Goal: Task Accomplishment & Management: Use online tool/utility

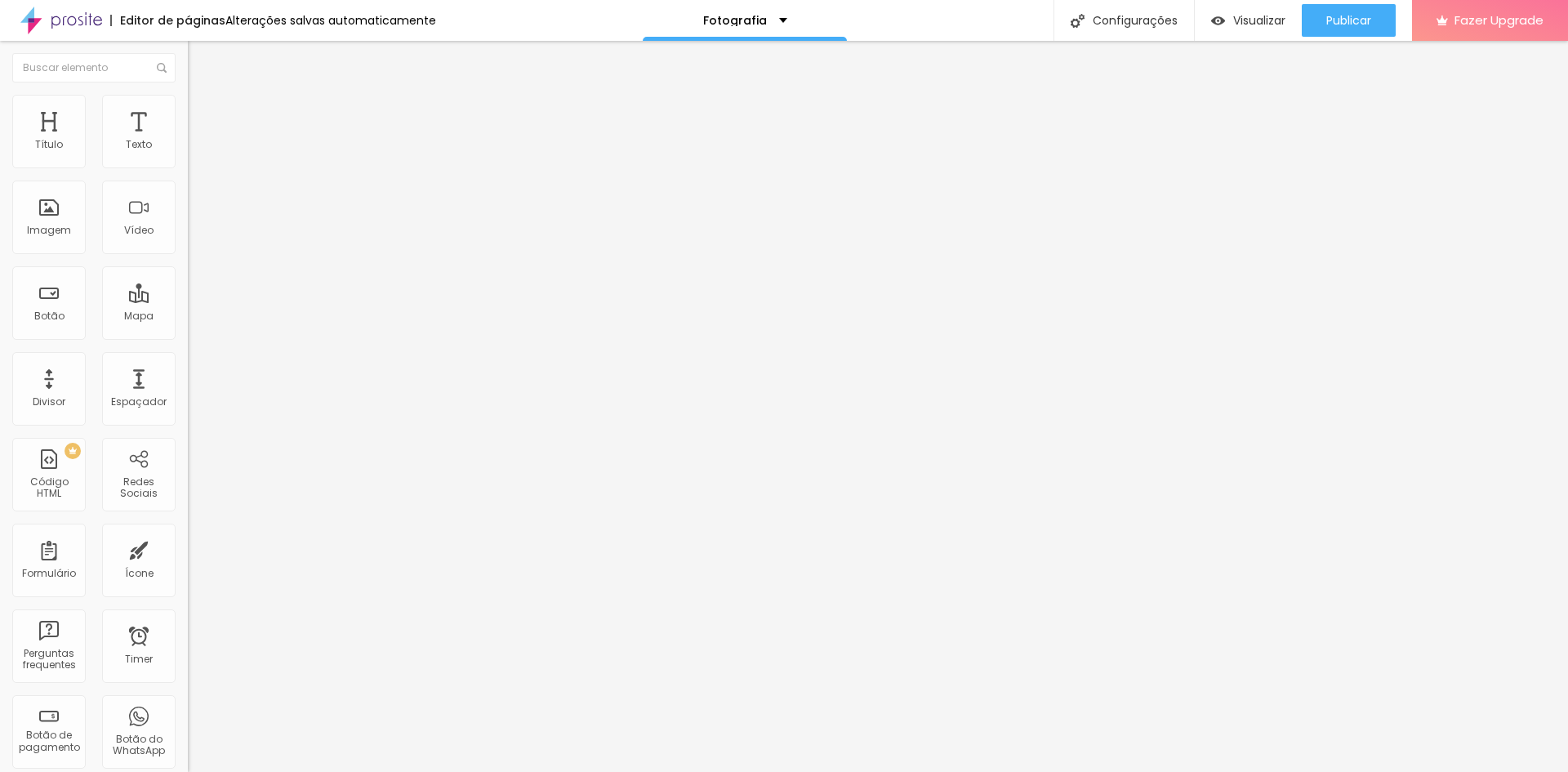
click at [188, 336] on input "[URL][DOMAIN_NAME]" at bounding box center [286, 328] width 196 height 17
paste input "[DOMAIN_NAME][URL]"
type input "[URL][DOMAIN_NAME]"
type input "Encontre sua Foto - FOTOP"
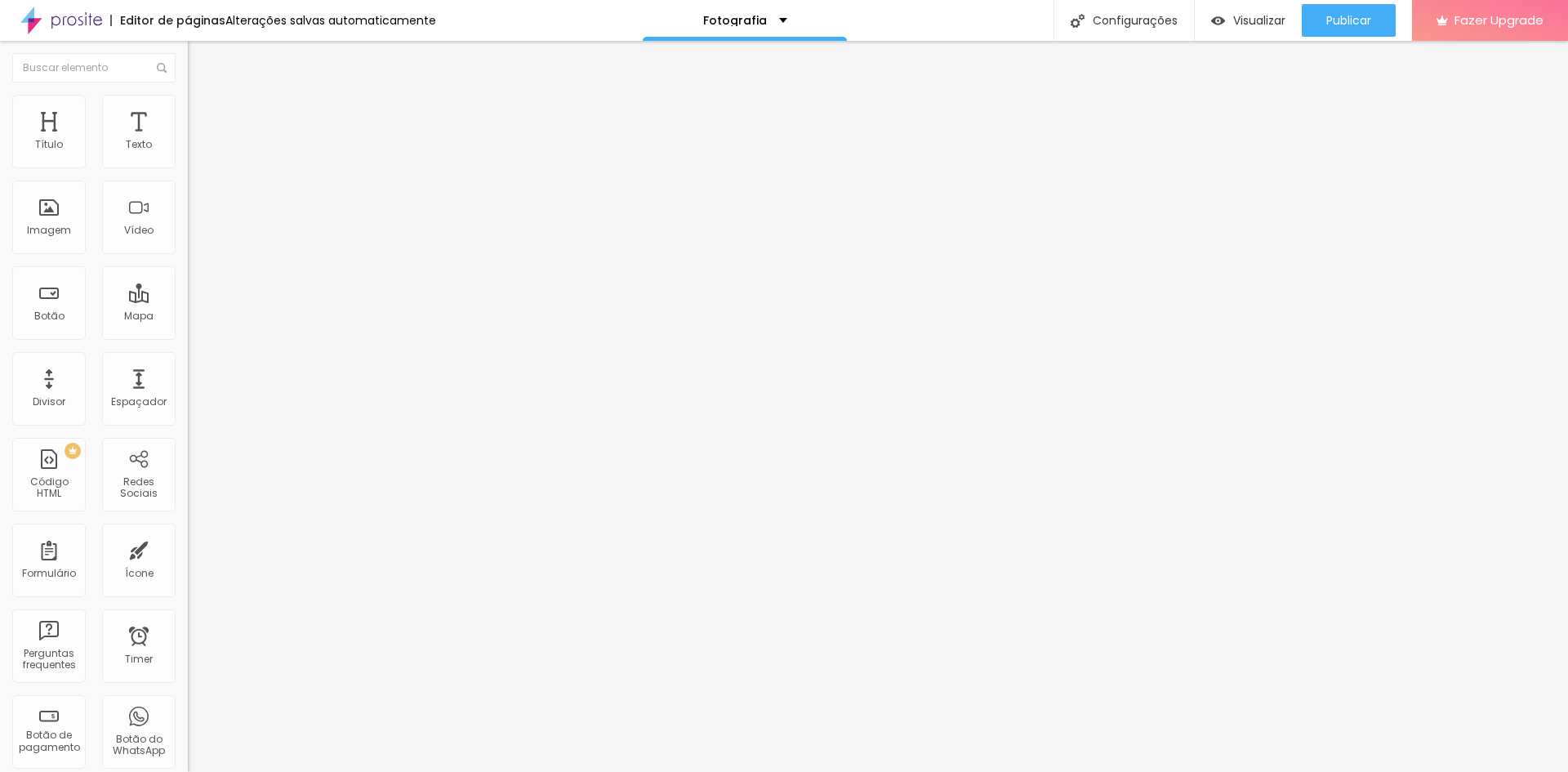
click at [188, 154] on input "Encontre sua Foto - museu do Ipiranga" at bounding box center [286, 145] width 196 height 17
type input "Encontre sua Foto - [GEOGRAPHIC_DATA]"
click at [1348, 25] on span "Publicar" at bounding box center [1348, 19] width 45 height 13
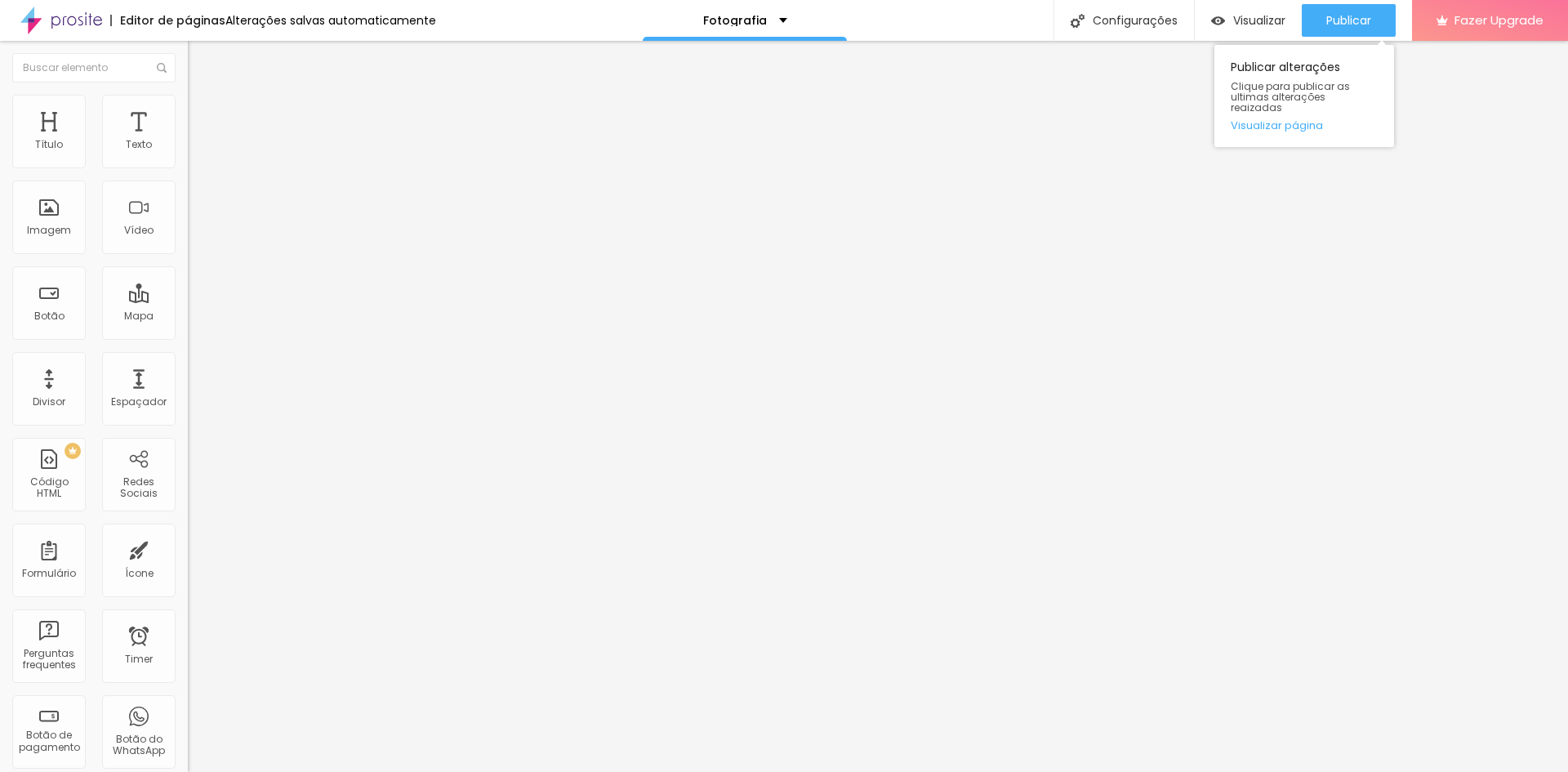
scroll to position [0, 0]
